Goal: Information Seeking & Learning: Find specific fact

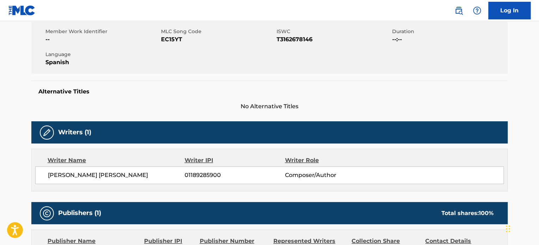
scroll to position [18, 0]
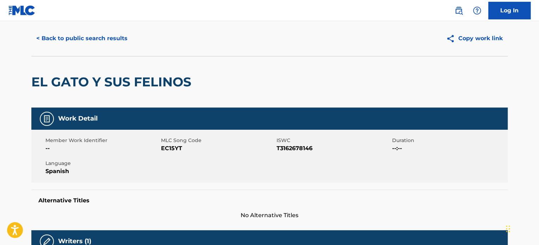
click at [48, 41] on button "< Back to public search results" at bounding box center [81, 39] width 101 height 18
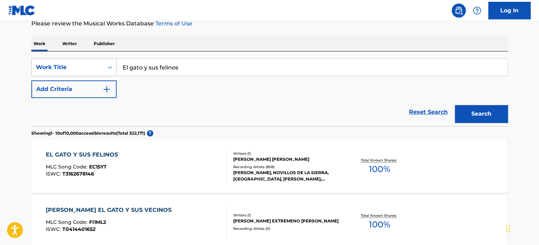
scroll to position [71, 0]
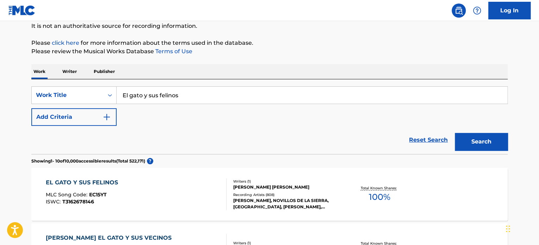
click at [171, 93] on input "El gato y sus felinos" at bounding box center [312, 95] width 391 height 17
paste input "Hay Fiesta En Este Lugar"
type input "Hay Fiesta En Este Lugar"
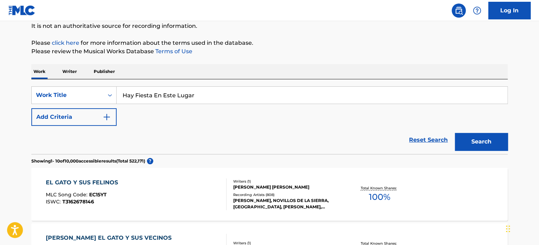
click at [96, 119] on button "Add Criteria" at bounding box center [73, 117] width 85 height 18
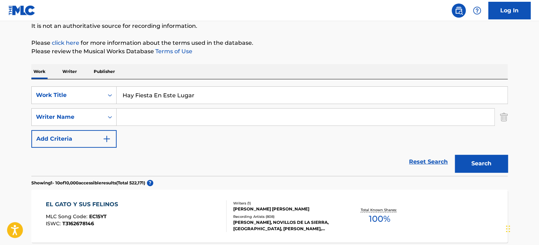
click at [157, 123] on input "Search Form" at bounding box center [306, 117] width 378 height 17
paste input "D'Clario"
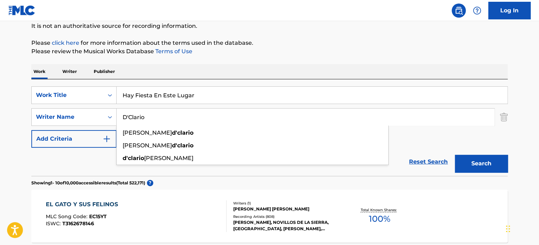
type input "D'Clario"
click at [475, 162] on button "Search" at bounding box center [481, 164] width 53 height 18
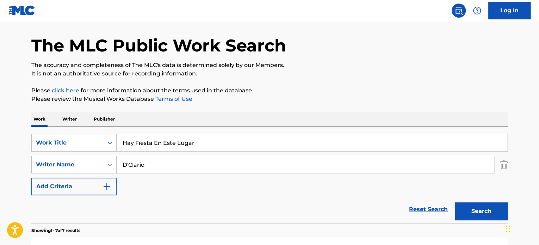
scroll to position [35, 0]
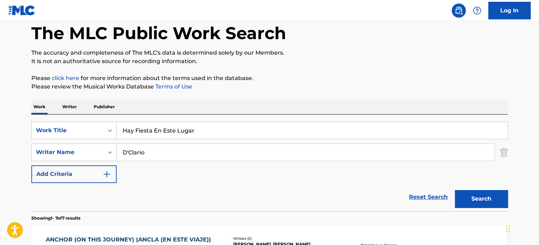
click at [207, 118] on div "SearchWithCriteriaadf7ce1f-d4ad-4f45-9bd7-31a21a474a93 Work Title Hay Fiesta En…" at bounding box center [269, 163] width 477 height 97
click at [212, 130] on input "Hay Fiesta En Este Lugar" at bounding box center [312, 130] width 391 height 17
paste input "THERE IS A PARTY IN THIS PLACE"
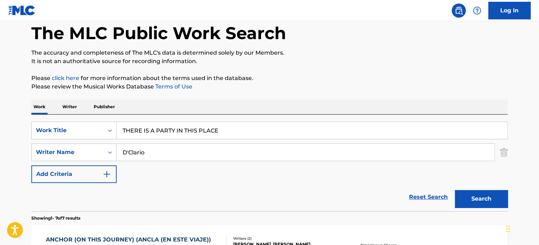
type input "THERE IS A PARTY IN THIS PLACE"
click at [469, 202] on button "Search" at bounding box center [481, 199] width 53 height 18
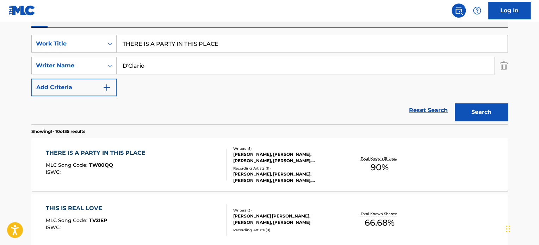
scroll to position [141, 0]
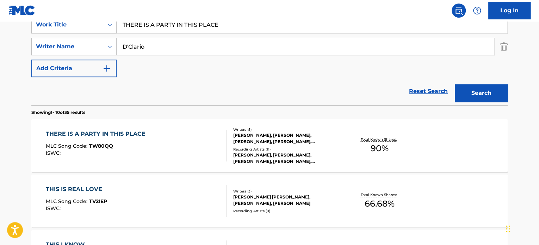
click at [154, 145] on div "THERE IS A PARTY IN THIS PLACE MLC Song Code : TW80QQ ISWC :" at bounding box center [136, 146] width 181 height 32
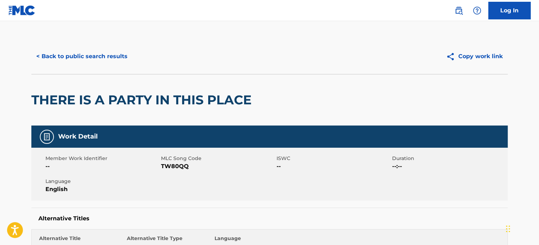
drag, startPoint x: 181, startPoint y: 83, endPoint x: 178, endPoint y: 88, distance: 6.0
click at [181, 83] on div "THERE IS A PARTY IN THIS PLACE" at bounding box center [143, 99] width 224 height 51
click at [178, 97] on h2 "THERE IS A PARTY IN THIS PLACE" at bounding box center [143, 100] width 224 height 16
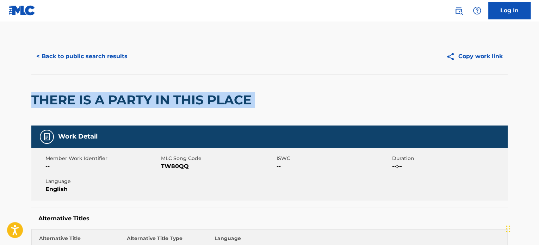
click at [178, 97] on h2 "THERE IS A PARTY IN THIS PLACE" at bounding box center [143, 100] width 224 height 16
copy div "THERE IS A PARTY IN THIS PLACE"
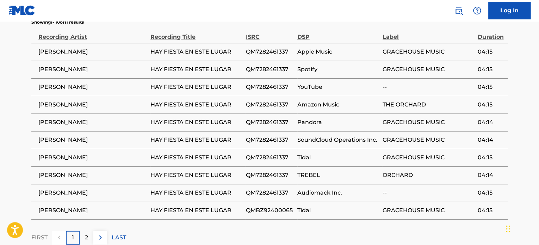
scroll to position [928, 0]
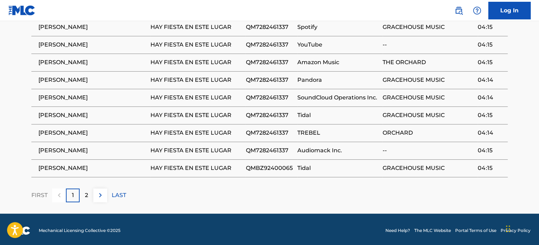
click at [82, 197] on div "2" at bounding box center [87, 196] width 14 height 14
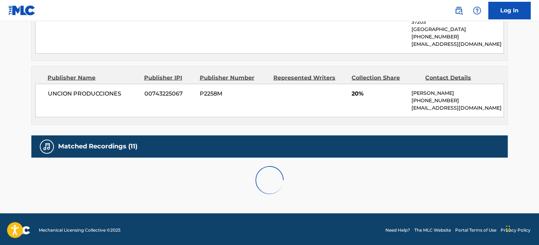
scroll to position [769, 0]
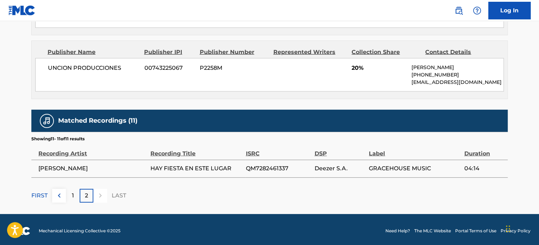
click at [71, 194] on div "1" at bounding box center [73, 196] width 14 height 14
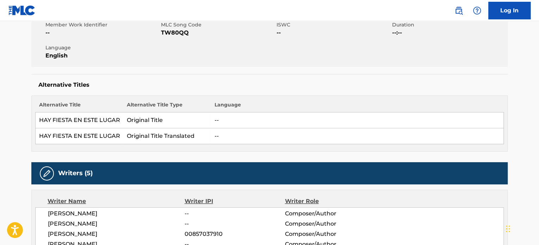
scroll to position [47, 0]
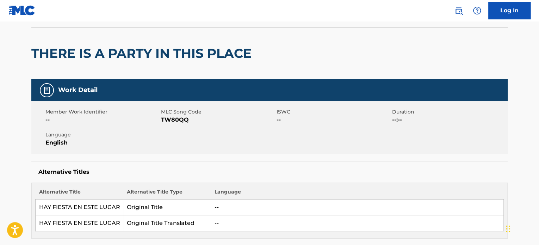
click at [108, 52] on h2 "THERE IS A PARTY IN THIS PLACE" at bounding box center [143, 53] width 224 height 16
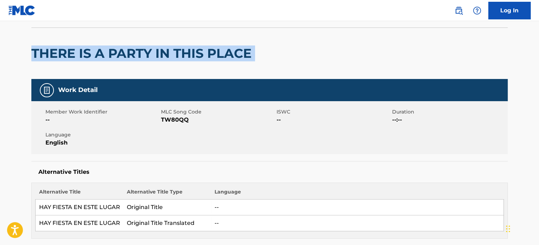
click at [108, 52] on h2 "THERE IS A PARTY IN THIS PLACE" at bounding box center [143, 53] width 224 height 16
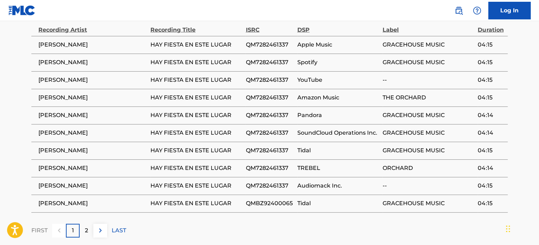
scroll to position [857, 0]
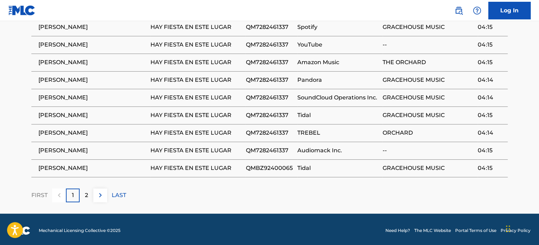
click at [87, 191] on p "2" at bounding box center [86, 195] width 3 height 8
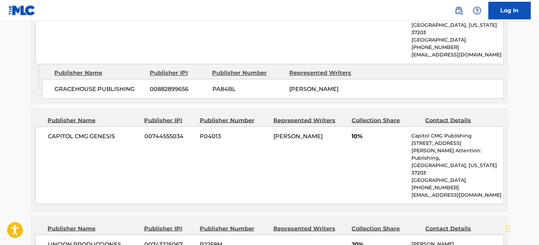
scroll to position [769, 0]
